Goal: Transaction & Acquisition: Purchase product/service

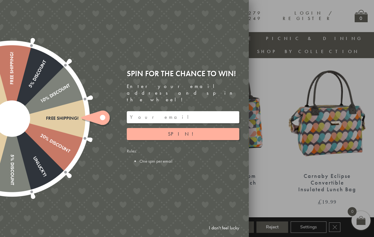
scroll to position [231, 4]
click at [228, 233] on link "I don't feel lucky" at bounding box center [224, 228] width 37 height 12
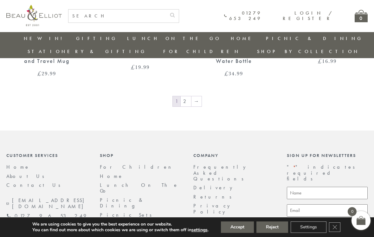
scroll to position [1058, 4]
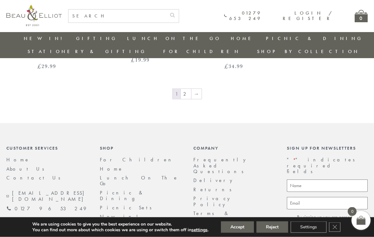
click at [192, 89] on link "→" at bounding box center [197, 94] width 10 height 10
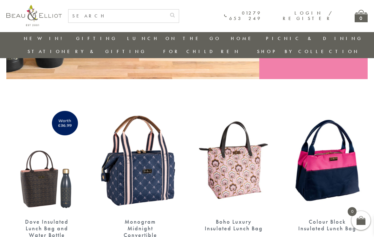
scroll to position [203, 0]
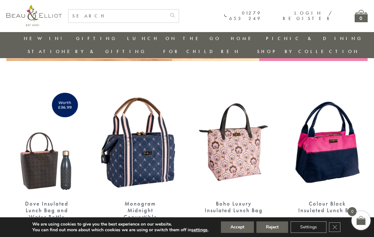
click at [349, 220] on div "£ 19.99" at bounding box center [327, 223] width 81 height 6
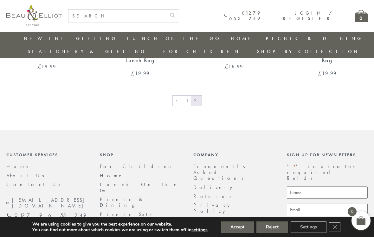
scroll to position [538, 0]
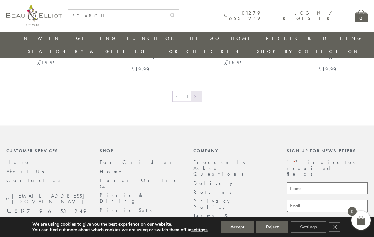
click at [178, 91] on link "←" at bounding box center [178, 96] width 10 height 10
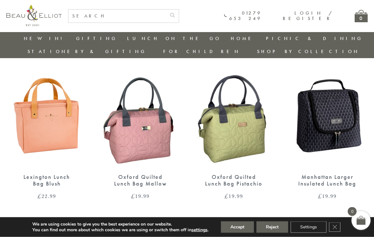
scroll to position [573, 0]
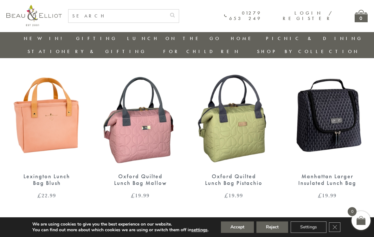
click at [157, 126] on img at bounding box center [140, 114] width 81 height 104
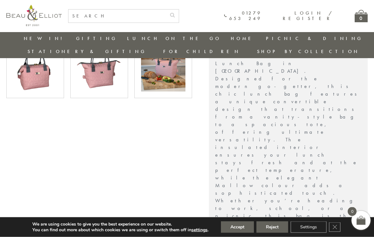
scroll to position [248, 0]
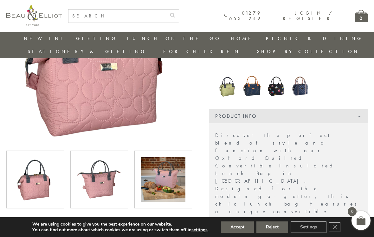
scroll to position [123, 4]
